Goal: Entertainment & Leisure: Consume media (video, audio)

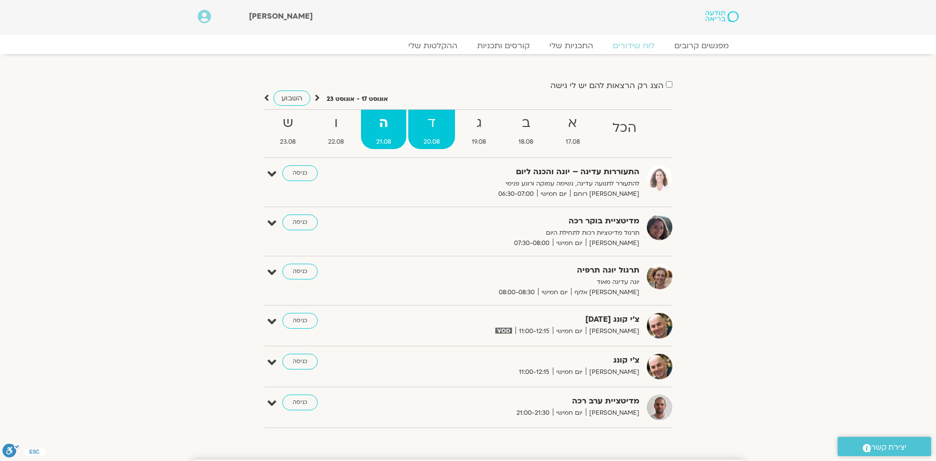
click at [431, 122] on strong "ד" at bounding box center [431, 123] width 47 height 22
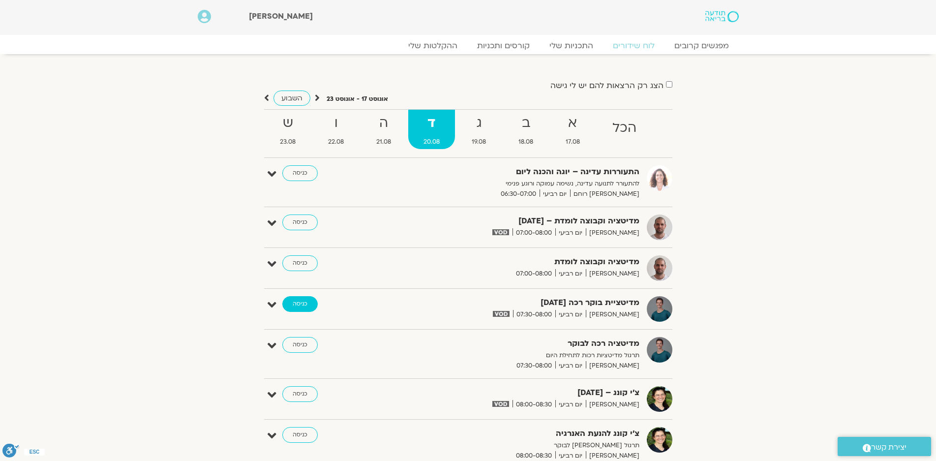
click at [297, 301] on link "כניסה" at bounding box center [299, 304] width 35 height 16
